Goal: Transaction & Acquisition: Purchase product/service

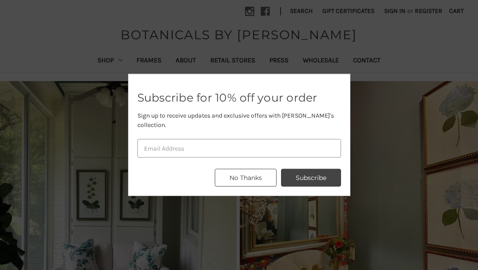
click at [245, 173] on button "No Thanks" at bounding box center [246, 178] width 62 height 18
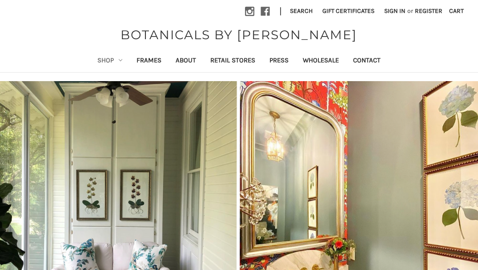
click at [112, 60] on link "Shop" at bounding box center [109, 61] width 39 height 22
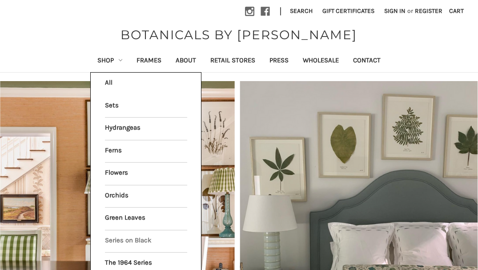
click at [108, 230] on link "Series on Black" at bounding box center [146, 241] width 82 height 22
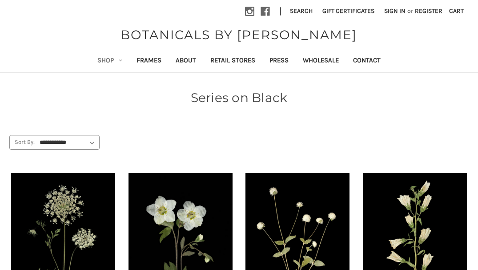
click at [101, 60] on link "Shop" at bounding box center [109, 61] width 39 height 22
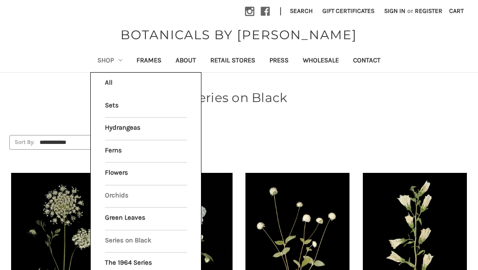
click at [115, 190] on link "Orchids" at bounding box center [146, 196] width 82 height 22
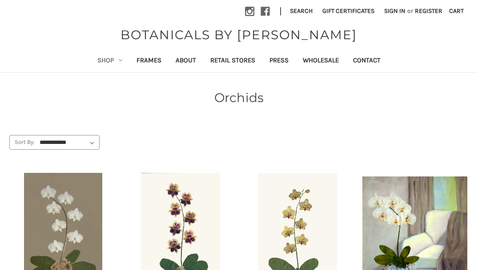
click at [108, 60] on link "Shop" at bounding box center [109, 61] width 39 height 22
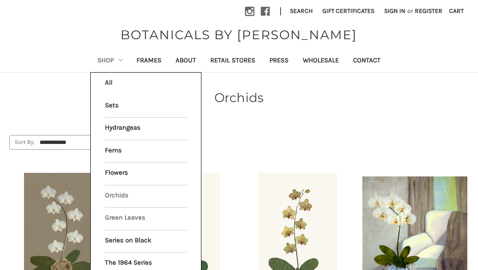
click at [128, 209] on link "Green Leaves" at bounding box center [146, 218] width 82 height 22
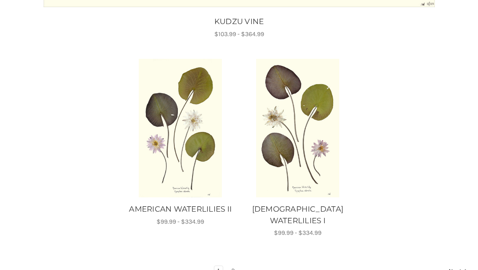
scroll to position [1056, 0]
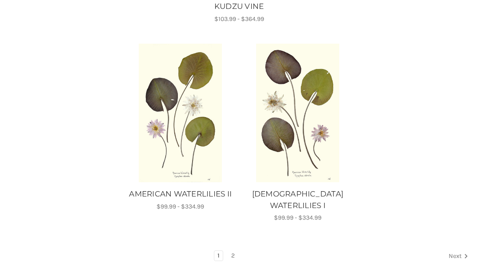
click at [453, 250] on link "Next" at bounding box center [457, 256] width 23 height 12
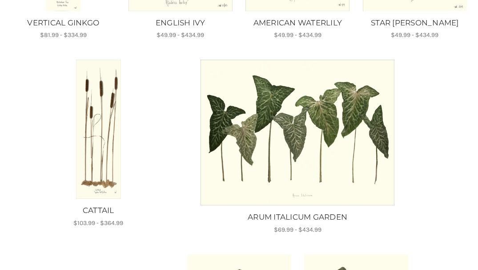
scroll to position [302, 0]
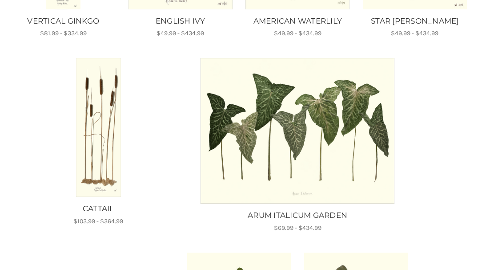
click at [103, 156] on img "CATTAIL, Price range from $103.99 to $364.99\a\a" at bounding box center [98, 127] width 105 height 139
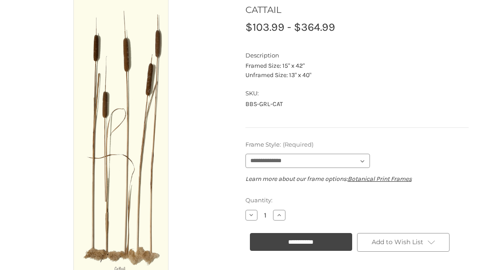
scroll to position [103, 0]
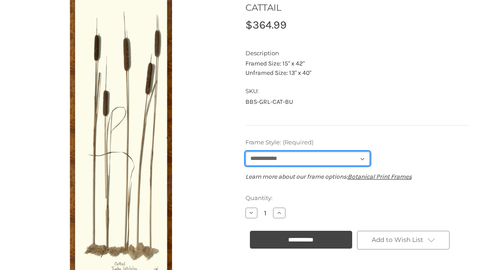
select select "****"
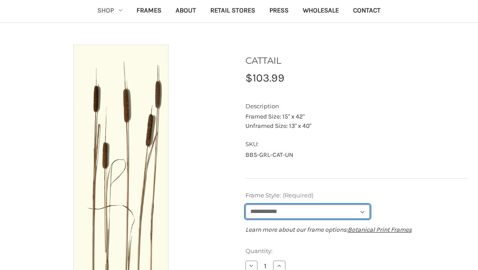
scroll to position [0, 0]
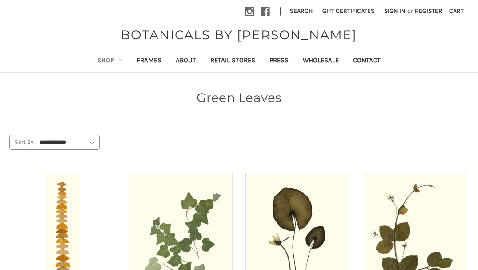
click at [102, 61] on link "Shop" at bounding box center [109, 61] width 39 height 22
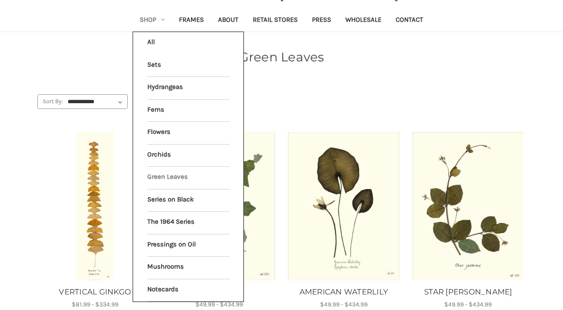
scroll to position [38, 0]
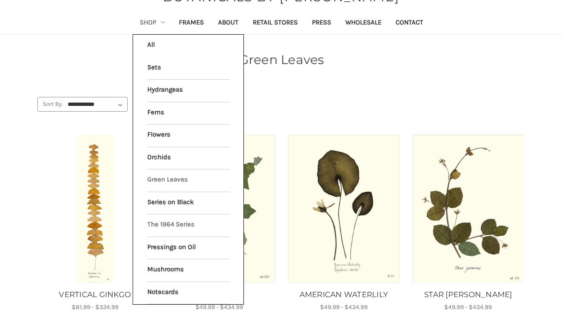
click at [175, 220] on link "The 1964 Series" at bounding box center [188, 225] width 82 height 22
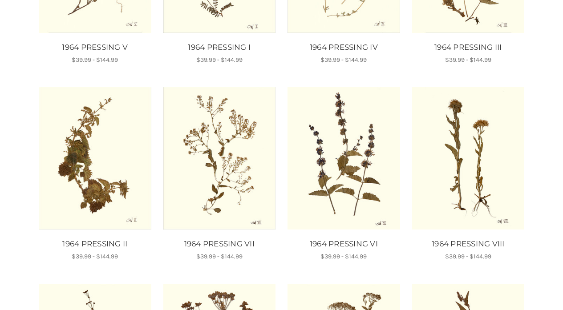
scroll to position [179, 0]
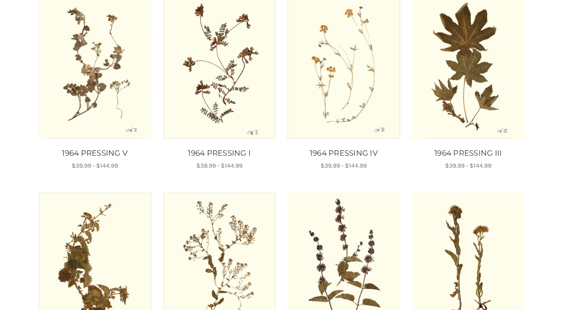
click at [545, 60] on div "**********" at bounding box center [281, 255] width 563 height 692
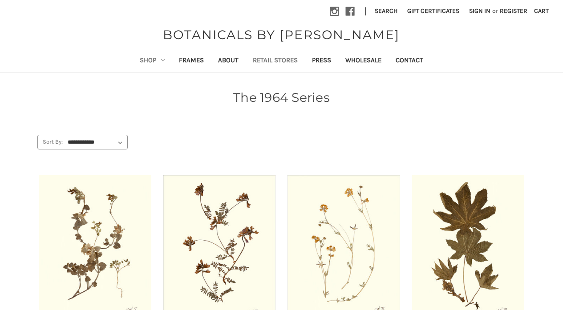
click at [269, 57] on link "Retail Stores" at bounding box center [275, 61] width 59 height 22
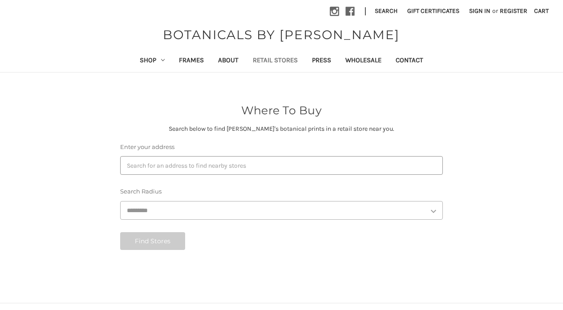
select select "***"
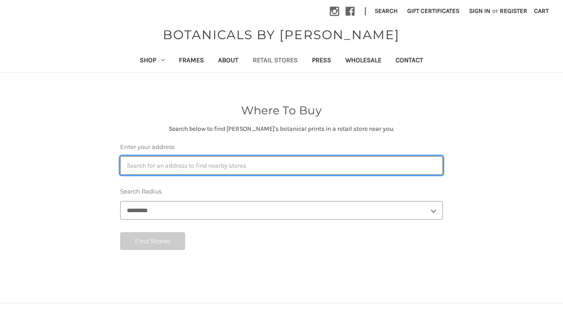
click at [170, 166] on input "Enter your address" at bounding box center [281, 165] width 322 height 19
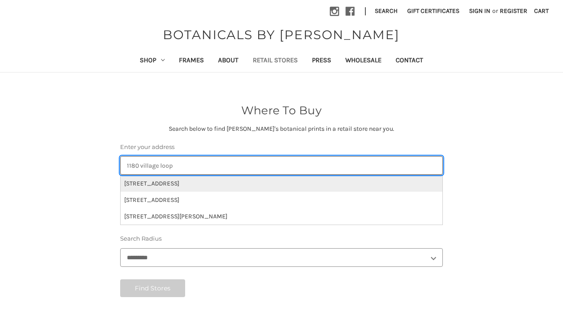
type input "1180 village loop"
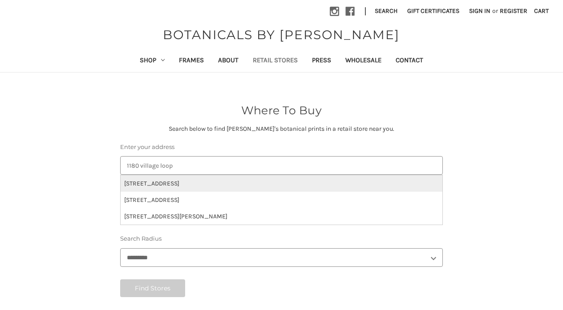
click at [184, 182] on li "1180 Village Loop, Greensboro, GA 30642 US" at bounding box center [281, 183] width 321 height 16
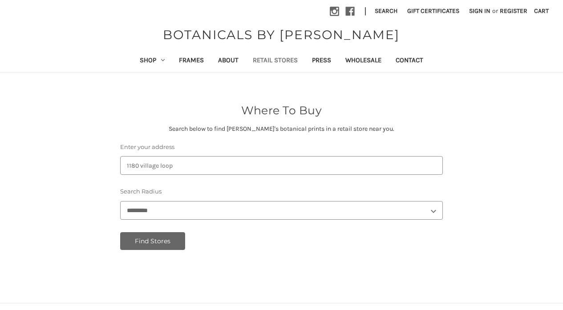
click at [155, 238] on button "Find Stores" at bounding box center [152, 241] width 65 height 18
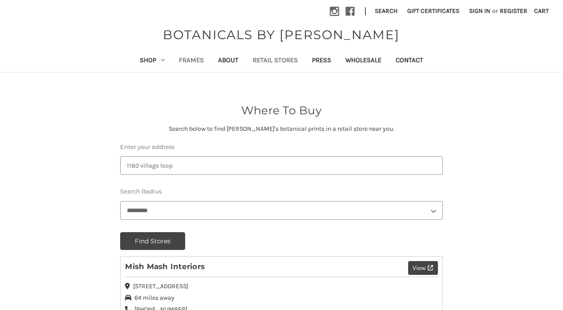
click at [185, 57] on link "Frames" at bounding box center [191, 61] width 39 height 22
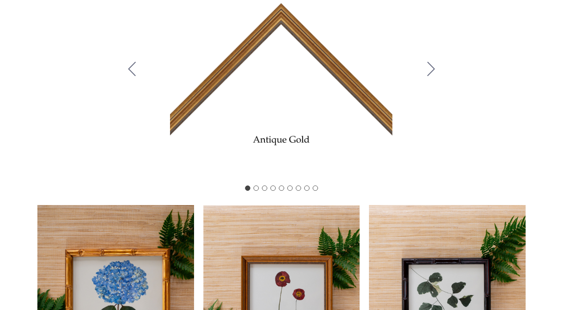
scroll to position [201, 0]
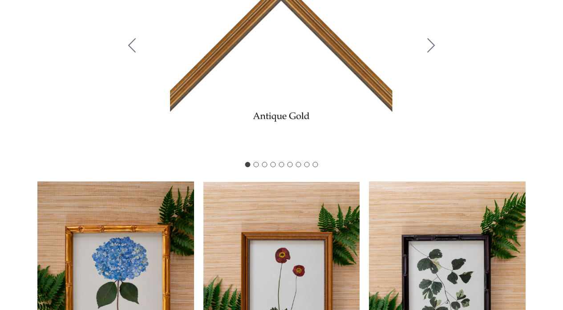
click at [429, 51] on icon "Go to slide 2" at bounding box center [431, 45] width 8 height 14
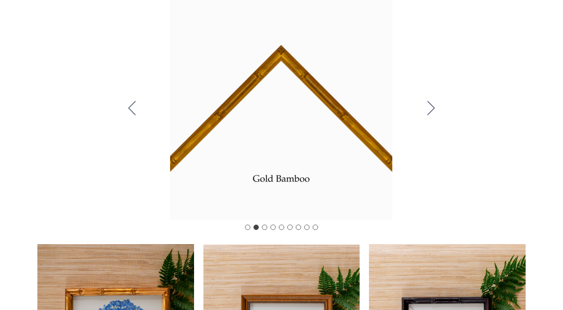
scroll to position [0, 0]
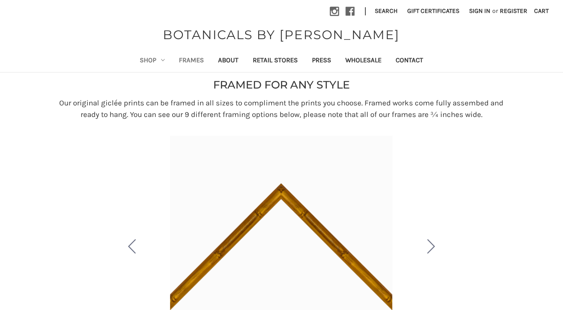
click at [142, 58] on link "Shop" at bounding box center [152, 61] width 39 height 22
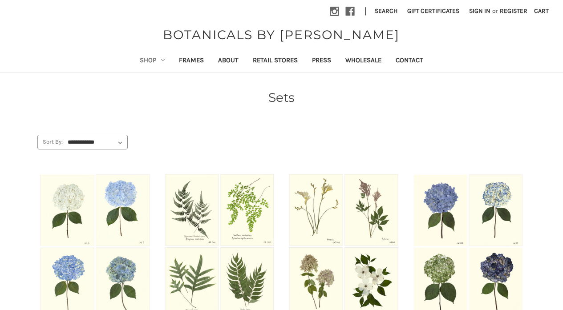
click at [145, 58] on link "Shop" at bounding box center [152, 61] width 39 height 22
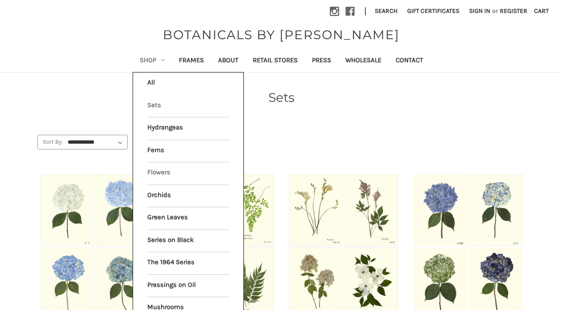
click at [152, 166] on link "Flowers" at bounding box center [188, 173] width 82 height 22
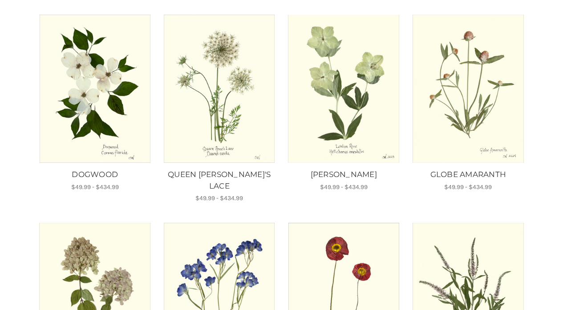
scroll to position [136, 0]
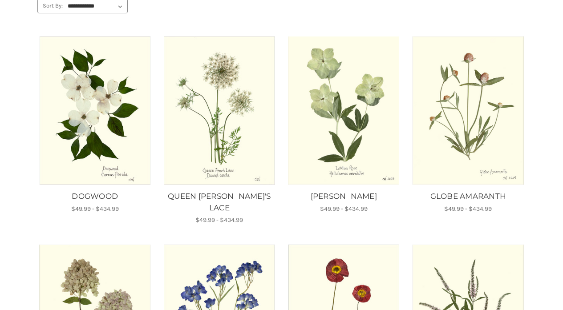
click at [84, 108] on img "DOGWOOD, Price range from $49.99 to $434.99\a\a" at bounding box center [95, 110] width 113 height 148
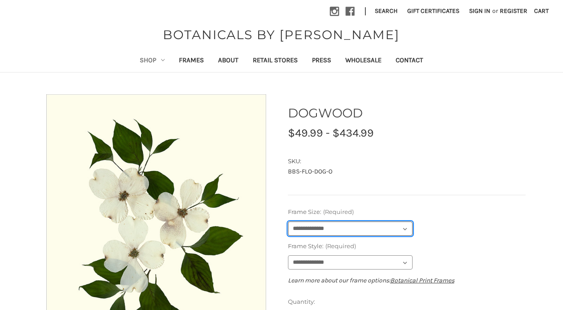
select select "****"
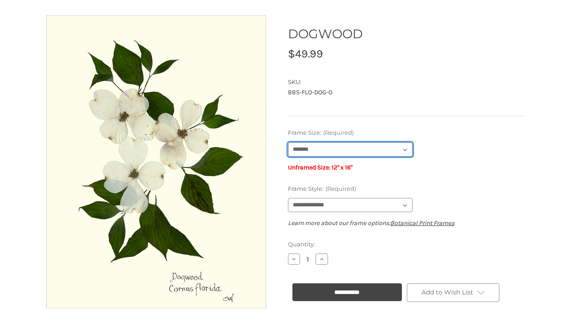
scroll to position [85, 0]
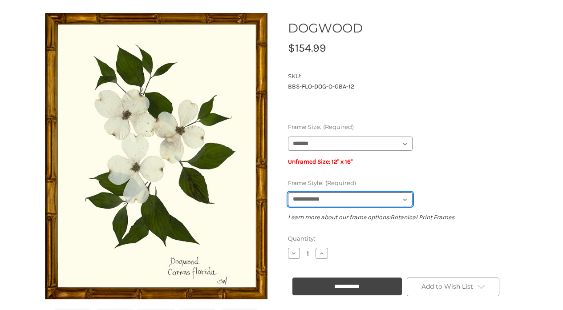
select select "****"
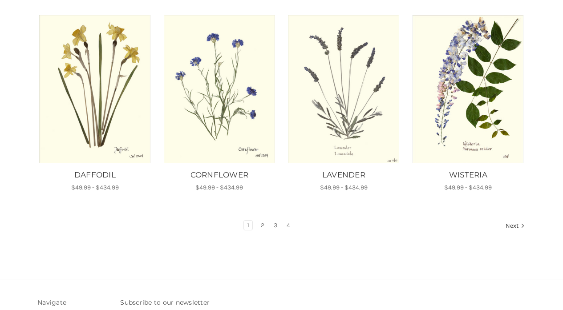
scroll to position [567, 0]
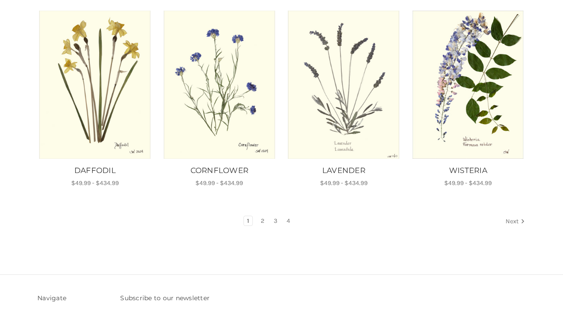
click at [511, 216] on link "Next" at bounding box center [513, 222] width 23 height 12
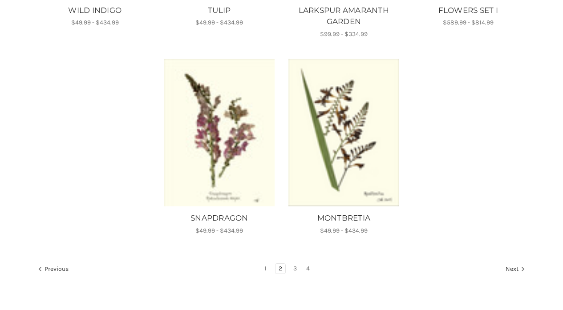
scroll to position [718, 0]
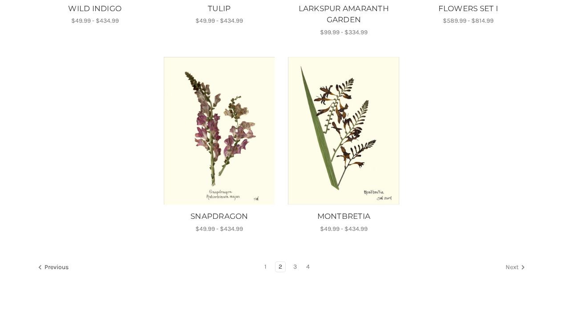
click at [509, 264] on link "Next" at bounding box center [513, 268] width 23 height 12
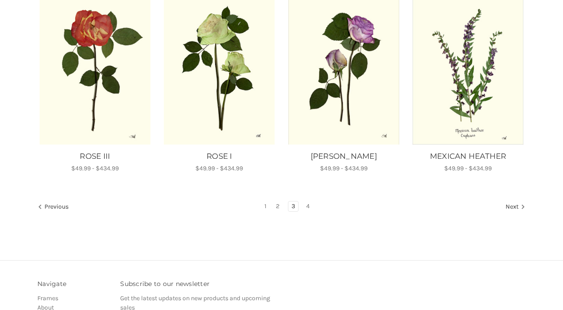
scroll to position [574, 0]
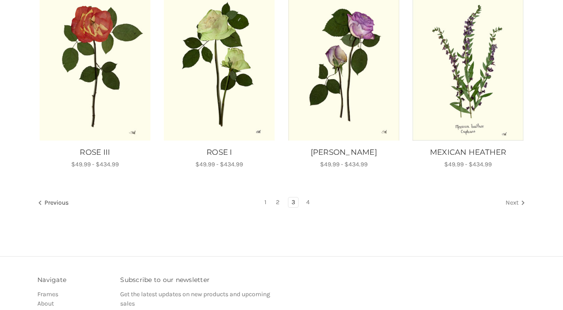
click at [507, 199] on link "Next" at bounding box center [513, 204] width 23 height 12
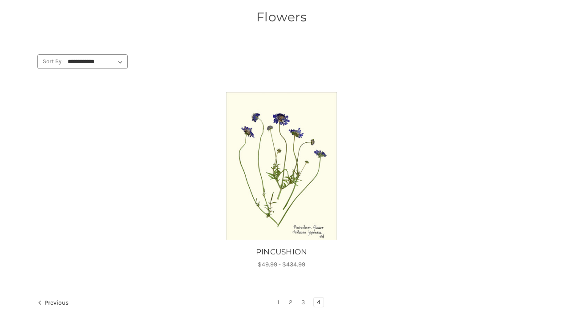
scroll to position [84, 0]
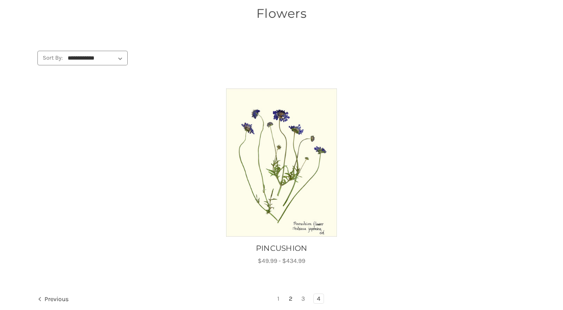
click at [290, 296] on link "2" at bounding box center [291, 299] width 10 height 10
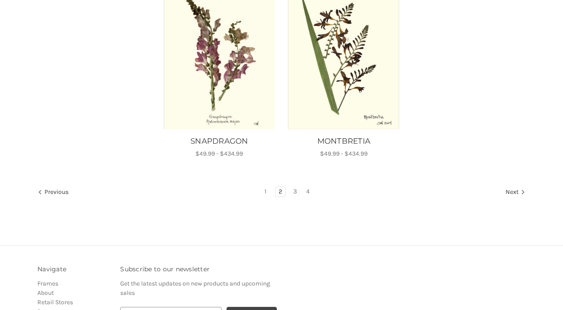
scroll to position [795, 0]
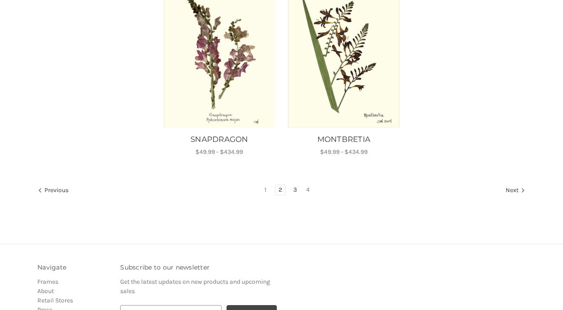
click at [294, 186] on link "3" at bounding box center [295, 190] width 10 height 10
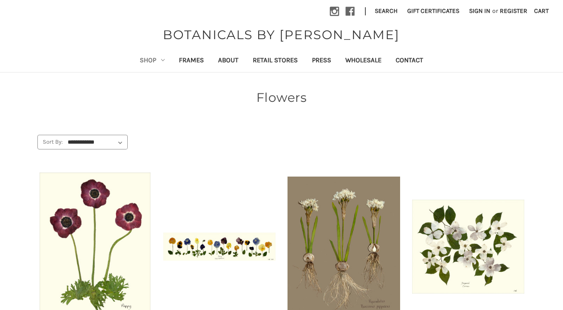
click at [227, 241] on img "PANSY GARDEN, Price range from $81.99 to $334.99\a\a" at bounding box center [219, 247] width 113 height 28
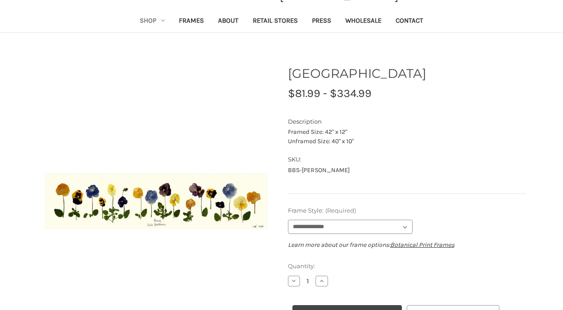
scroll to position [40, 0]
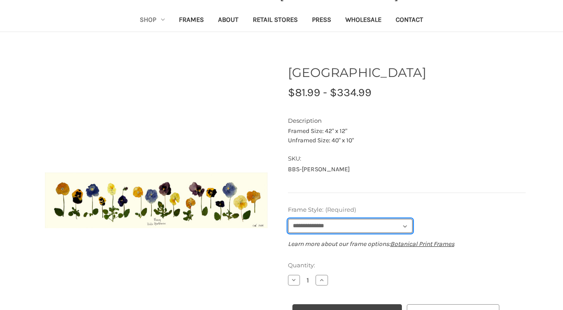
select select "****"
